Goal: Go to known website: Go to known website

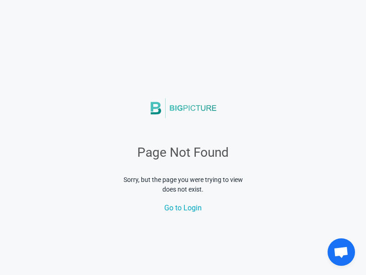
click at [183, 207] on span "Go to Login" at bounding box center [183, 207] width 38 height 9
